Goal: Navigation & Orientation: Go to known website

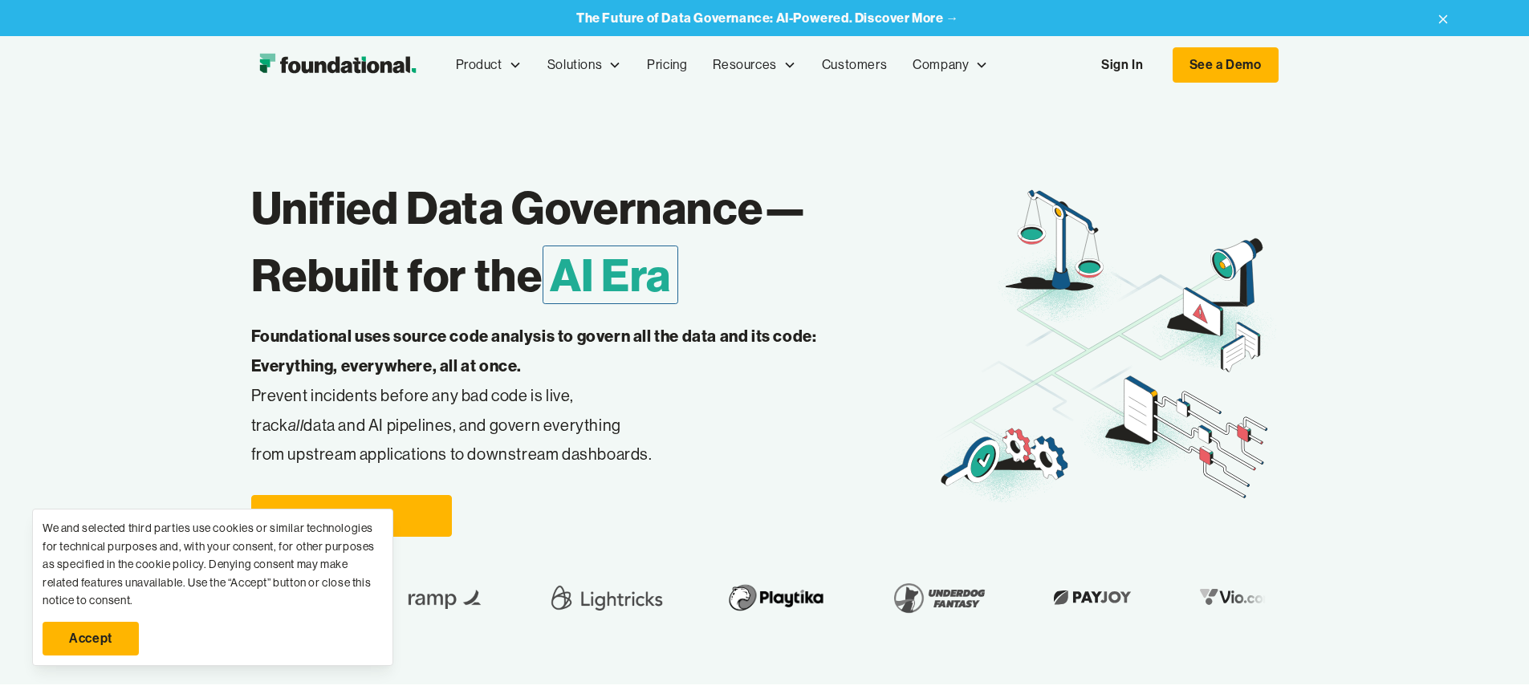
click at [91, 639] on link "Accept" at bounding box center [91, 639] width 96 height 34
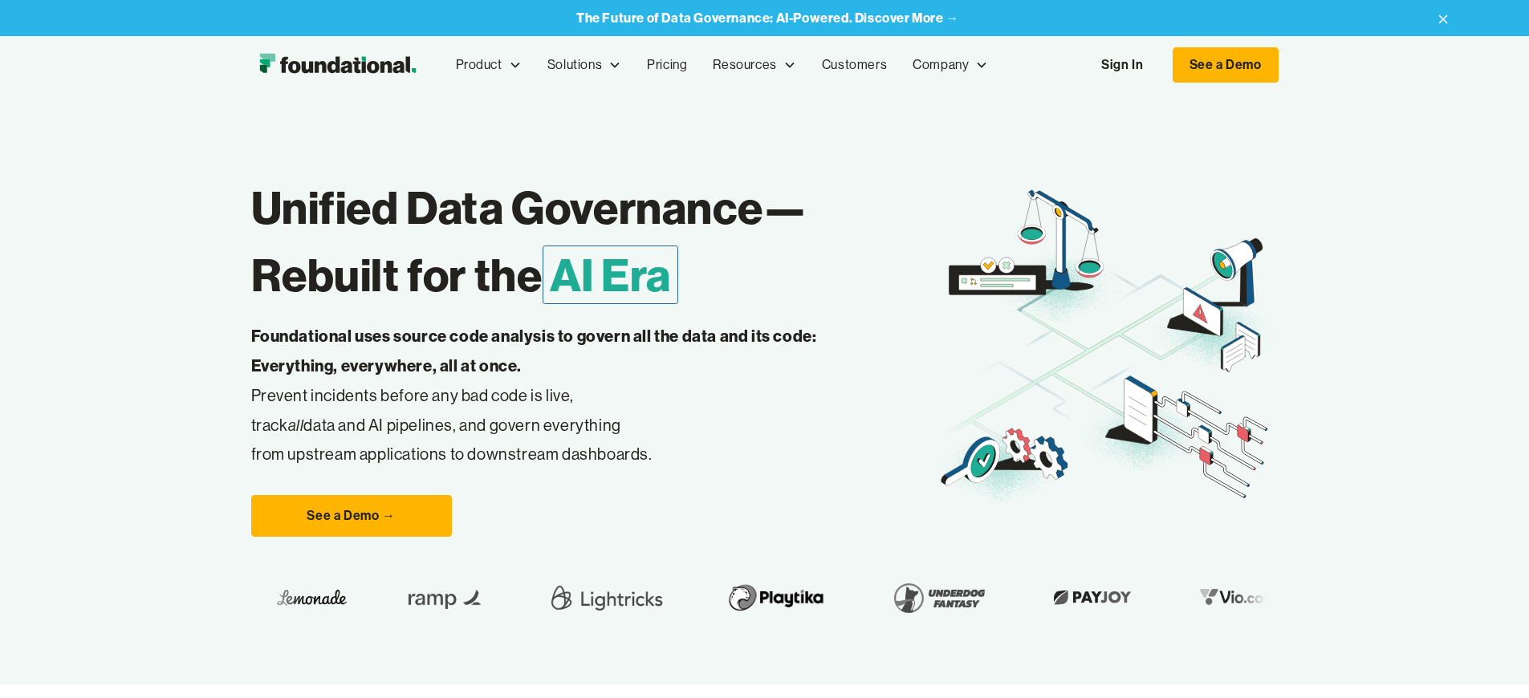
click at [1159, 65] on link "Sign In" at bounding box center [1122, 65] width 74 height 34
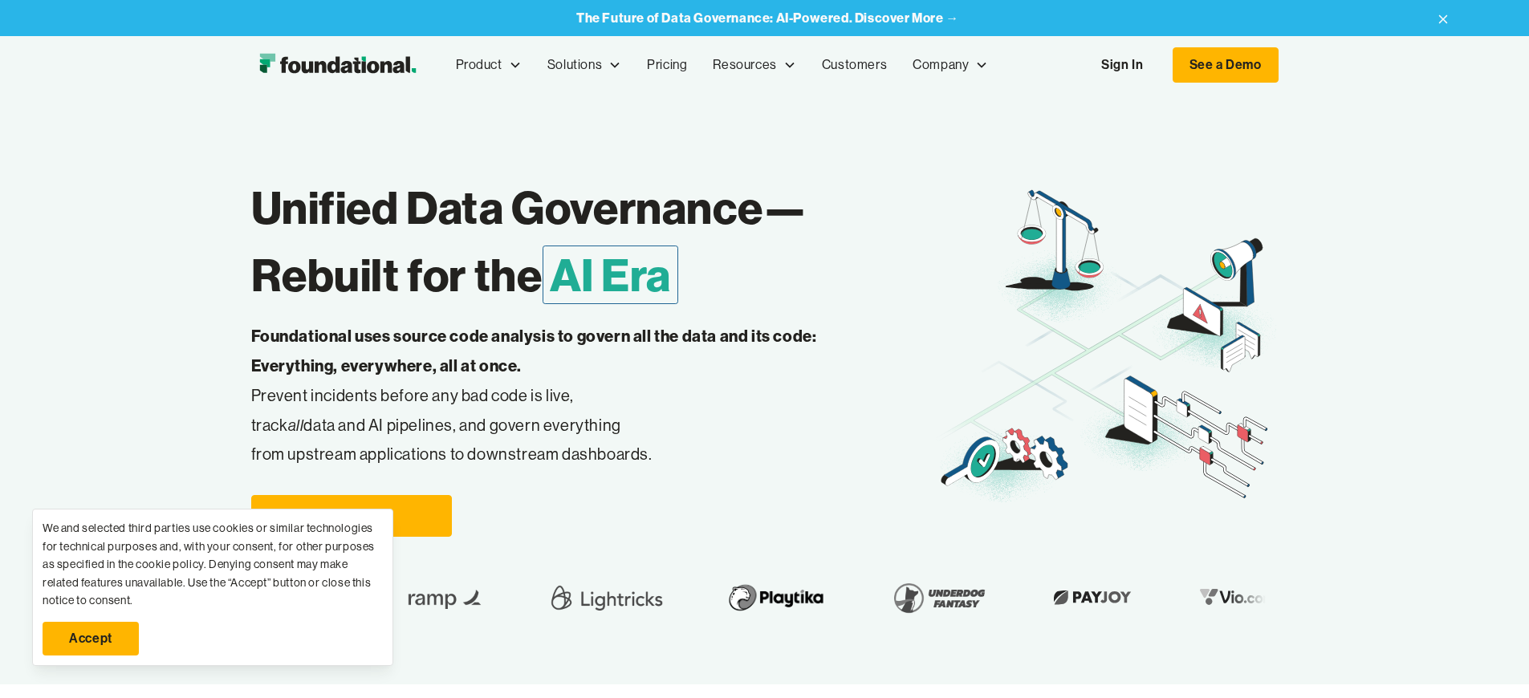
click at [1159, 65] on link "Sign In" at bounding box center [1122, 65] width 74 height 34
click at [91, 639] on link "Accept" at bounding box center [91, 639] width 96 height 34
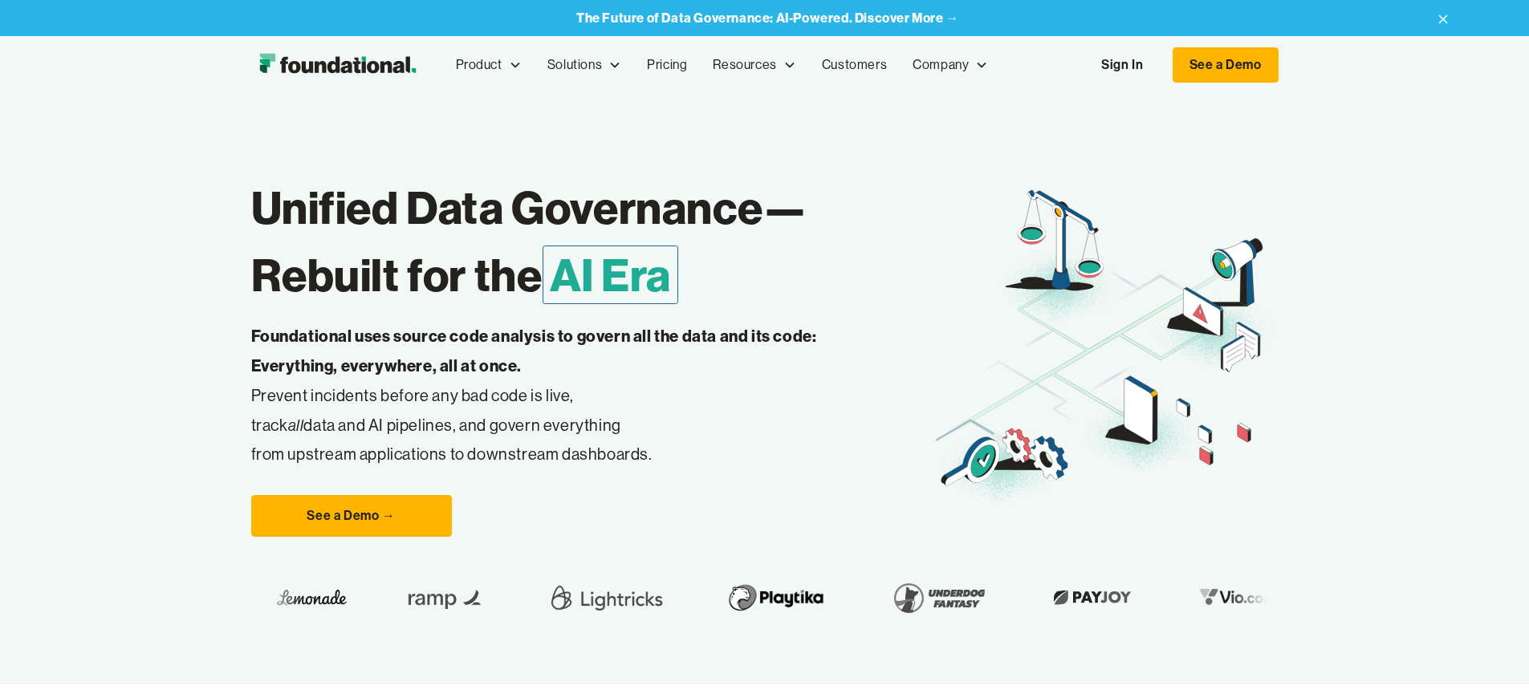
click at [1159, 65] on link "Sign In" at bounding box center [1122, 65] width 74 height 34
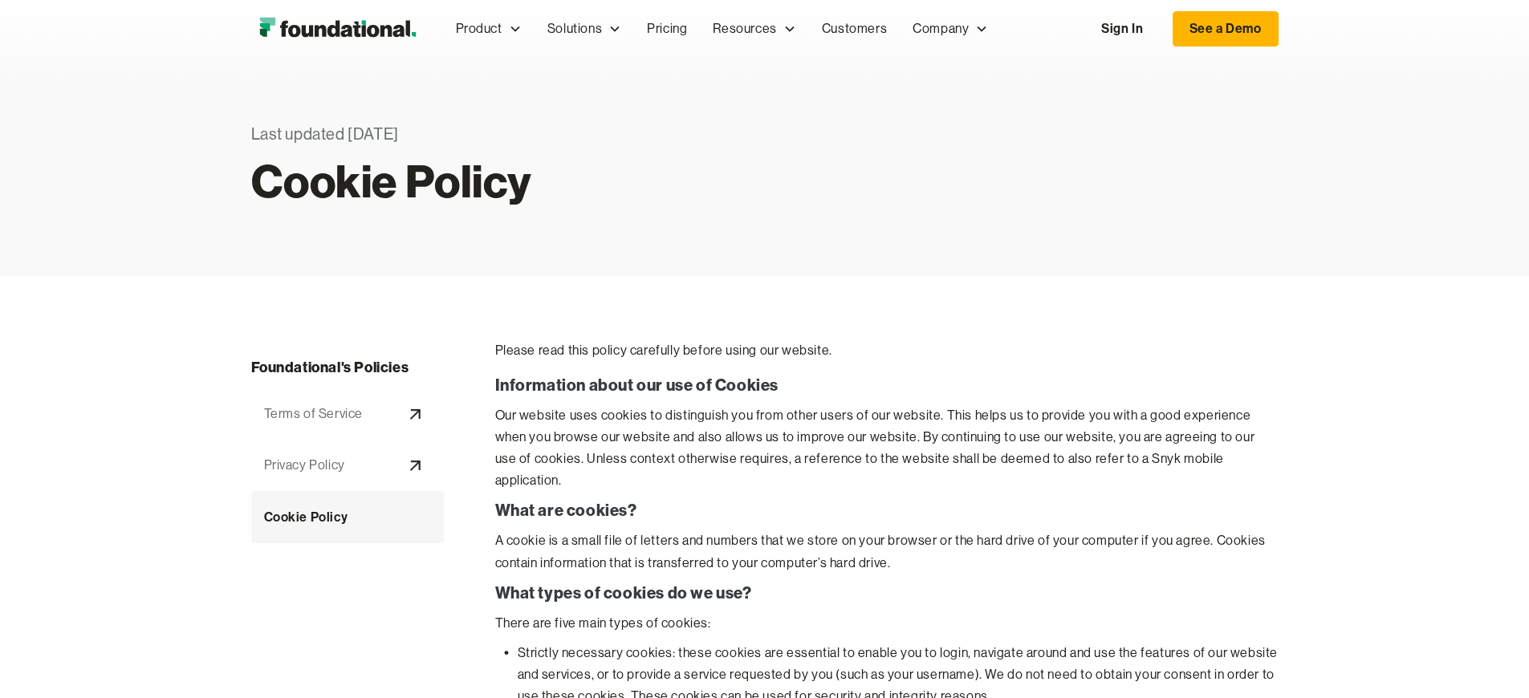
click at [1159, 29] on link "Sign In" at bounding box center [1122, 29] width 74 height 34
